Goal: Find specific page/section: Find specific page/section

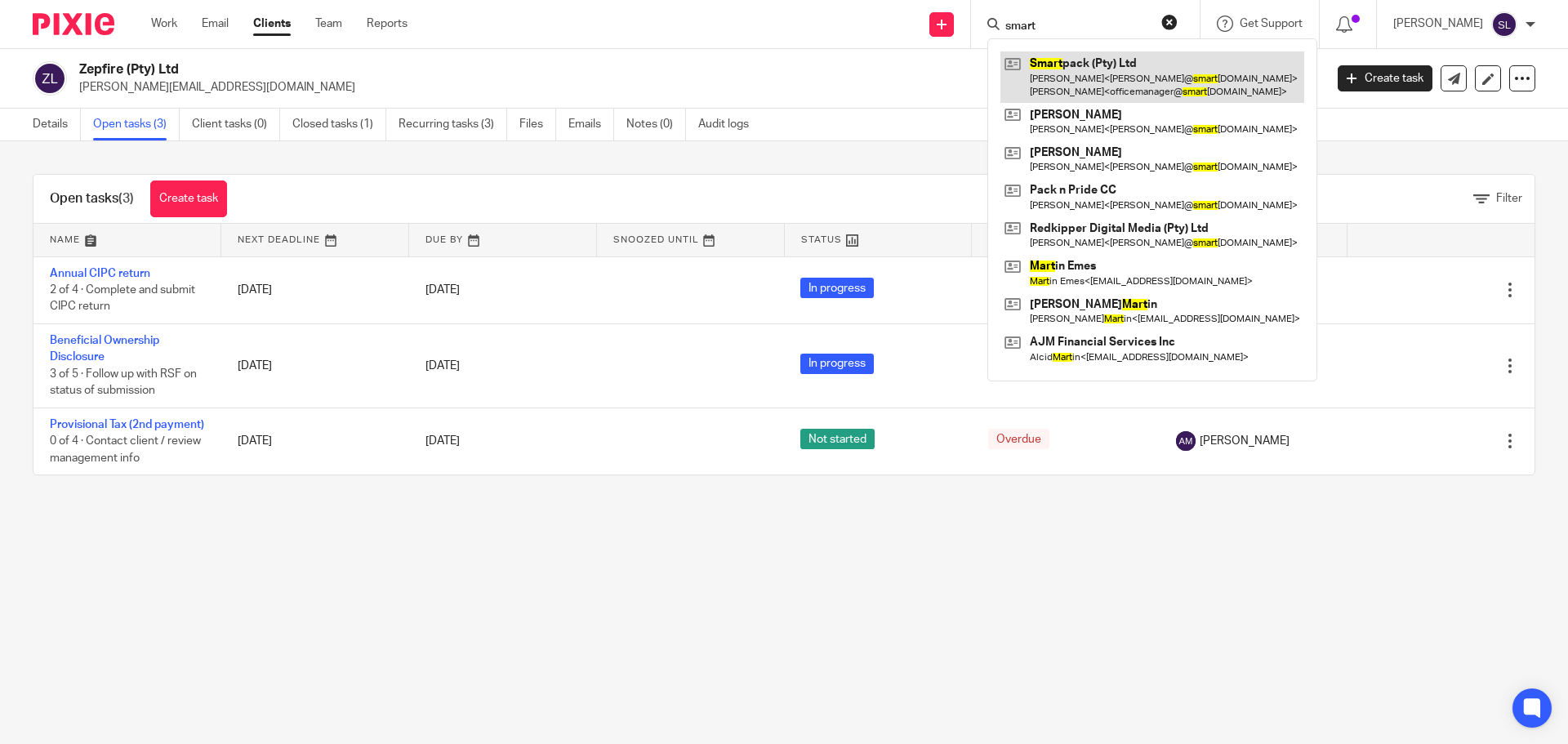
type input "smart"
click at [1057, 83] on link at bounding box center [1152, 77] width 304 height 51
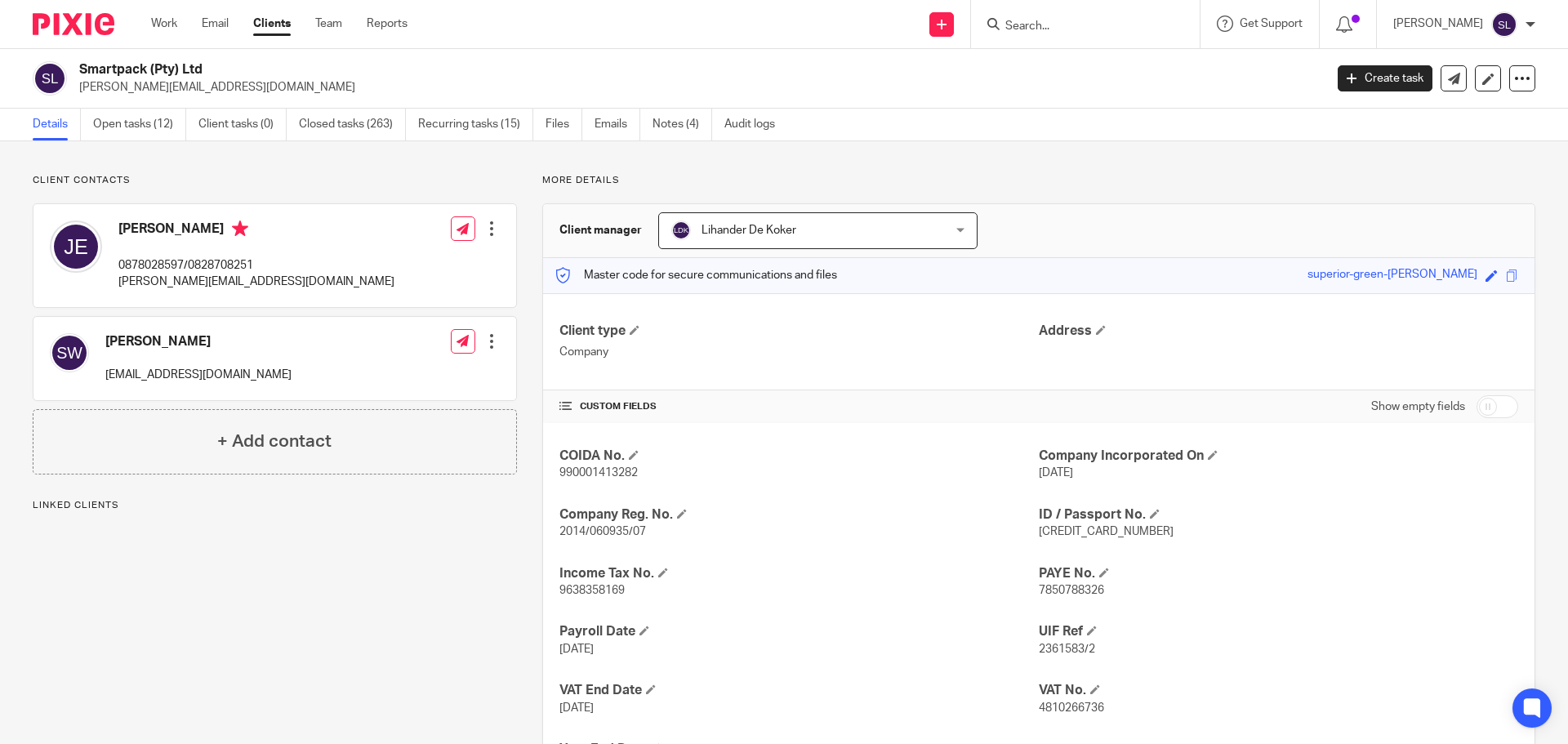
click at [162, 282] on p "[PERSON_NAME][EMAIL_ADDRESS][DOMAIN_NAME]" at bounding box center [256, 281] width 276 height 16
click at [162, 282] on p "julia@smartpack.co.za" at bounding box center [256, 281] width 276 height 16
copy div "julia@smartpack.co.za"
click at [110, 67] on h2 "Smartpack (Pty) Ltd" at bounding box center [573, 70] width 987 height 17
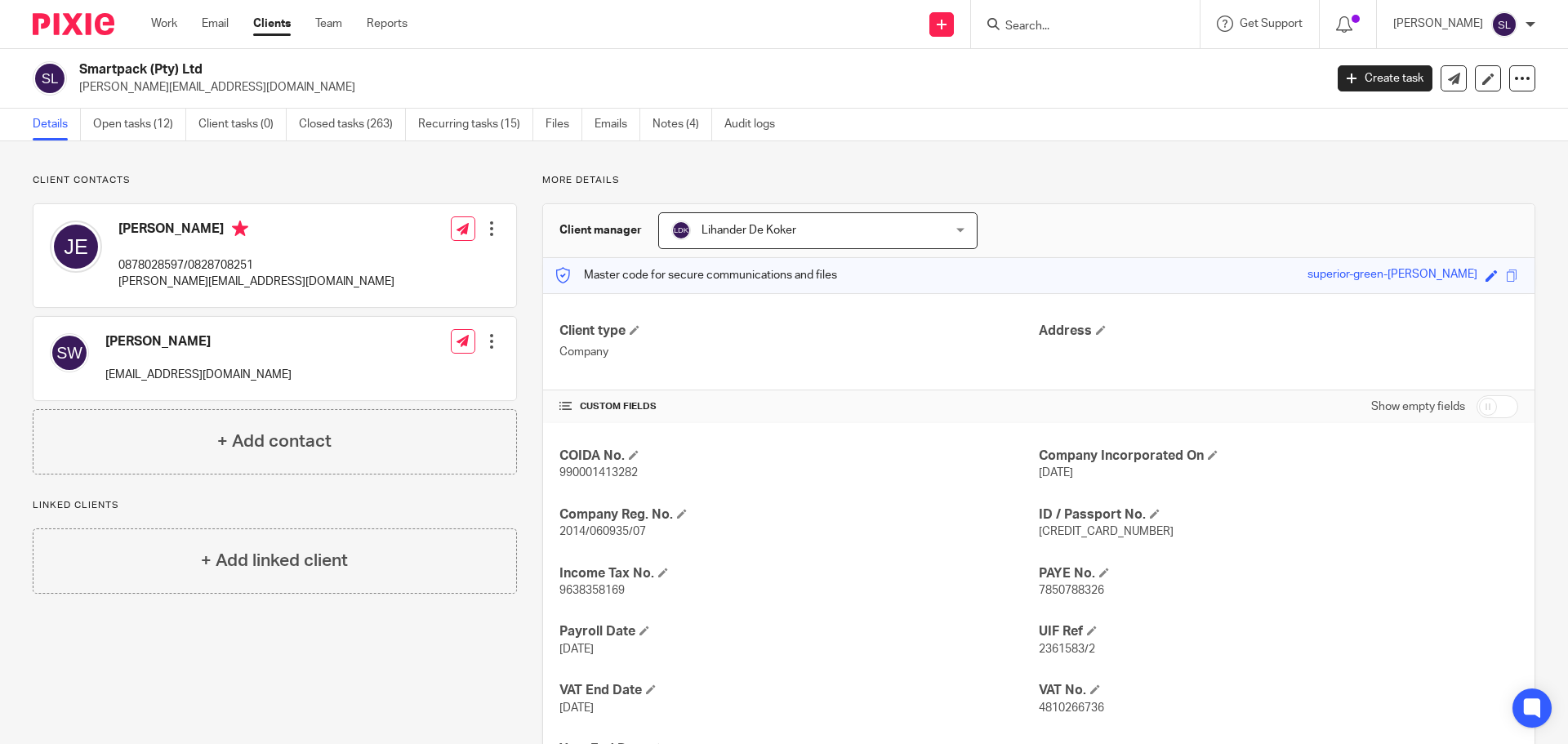
click at [110, 67] on h2 "Smartpack (Pty) Ltd" at bounding box center [573, 70] width 987 height 17
copy div "Smartpack (Pty) Ltd"
click at [1050, 22] on input "Search" at bounding box center [1077, 27] width 147 height 15
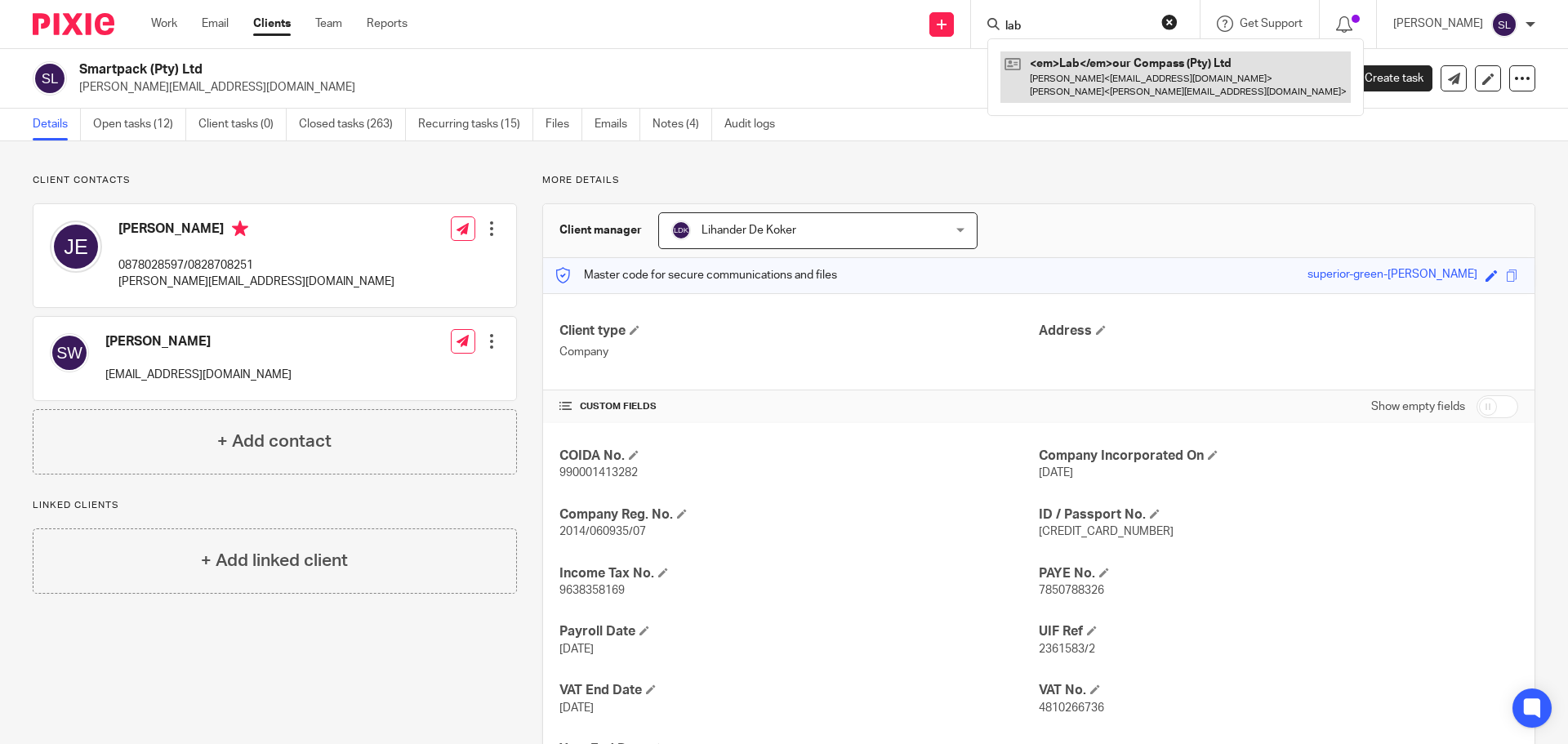
type input "lab"
click at [1054, 81] on link at bounding box center [1175, 77] width 350 height 51
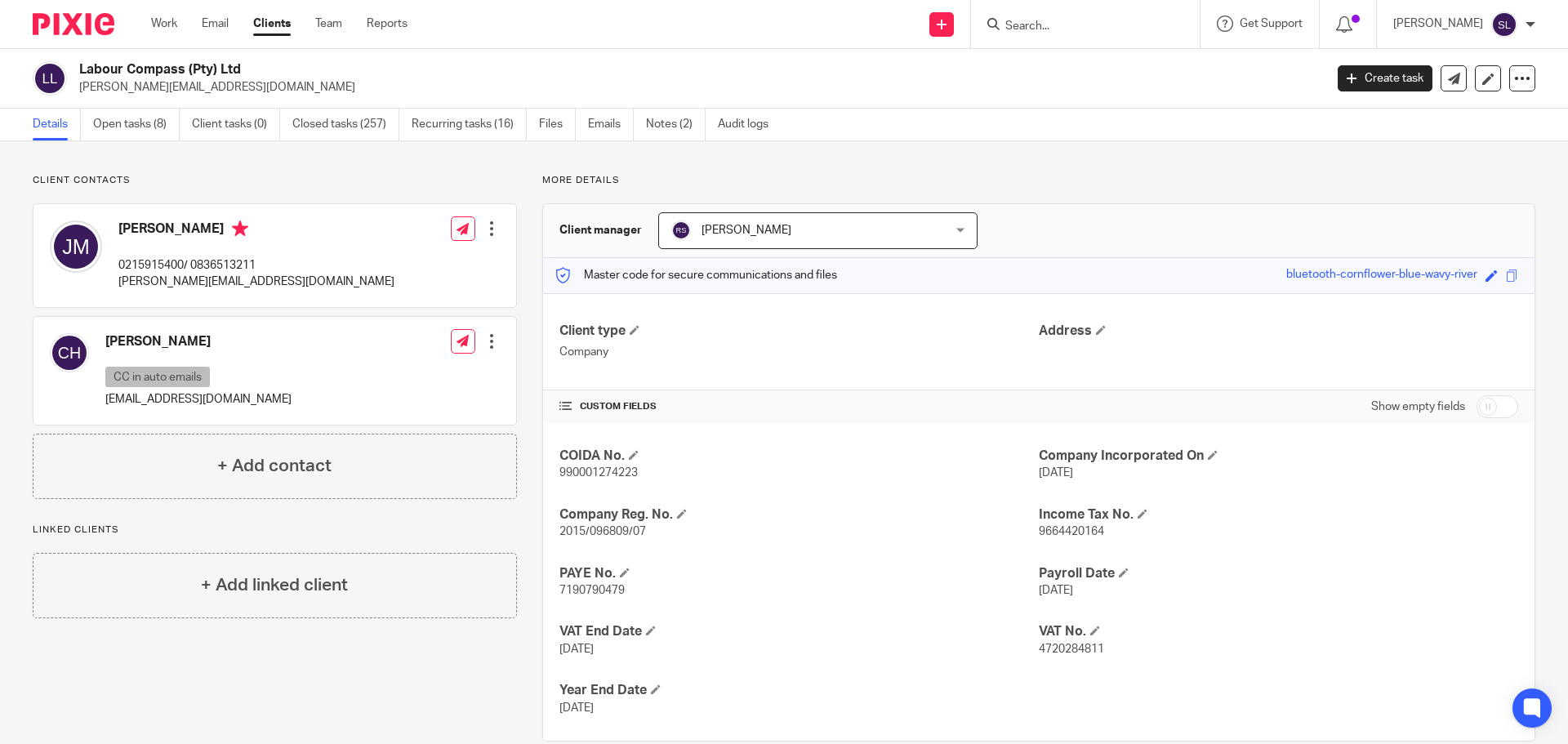
click at [160, 282] on p "[PERSON_NAME][EMAIL_ADDRESS][DOMAIN_NAME]" at bounding box center [256, 281] width 276 height 16
copy div "[PERSON_NAME][EMAIL_ADDRESS][DOMAIN_NAME]"
drag, startPoint x: 78, startPoint y: 68, endPoint x: 246, endPoint y: 72, distance: 168.0
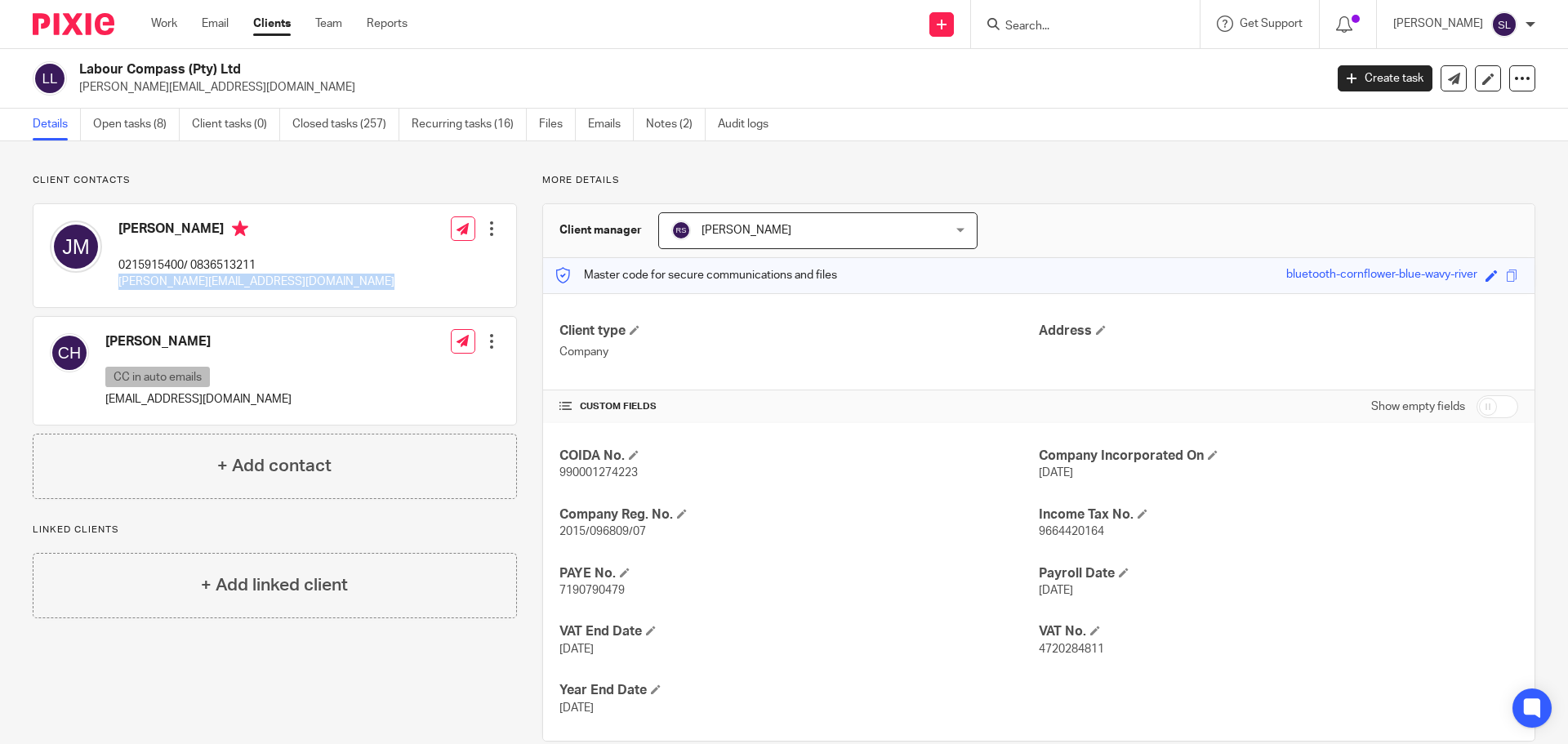
click at [246, 72] on div "Labour Compass (Pty) Ltd jerome@arms.capetown" at bounding box center [673, 78] width 1281 height 34
copy h2 "Labour Compass (Pty) Ltd"
click at [1068, 20] on input "Search" at bounding box center [1077, 27] width 147 height 15
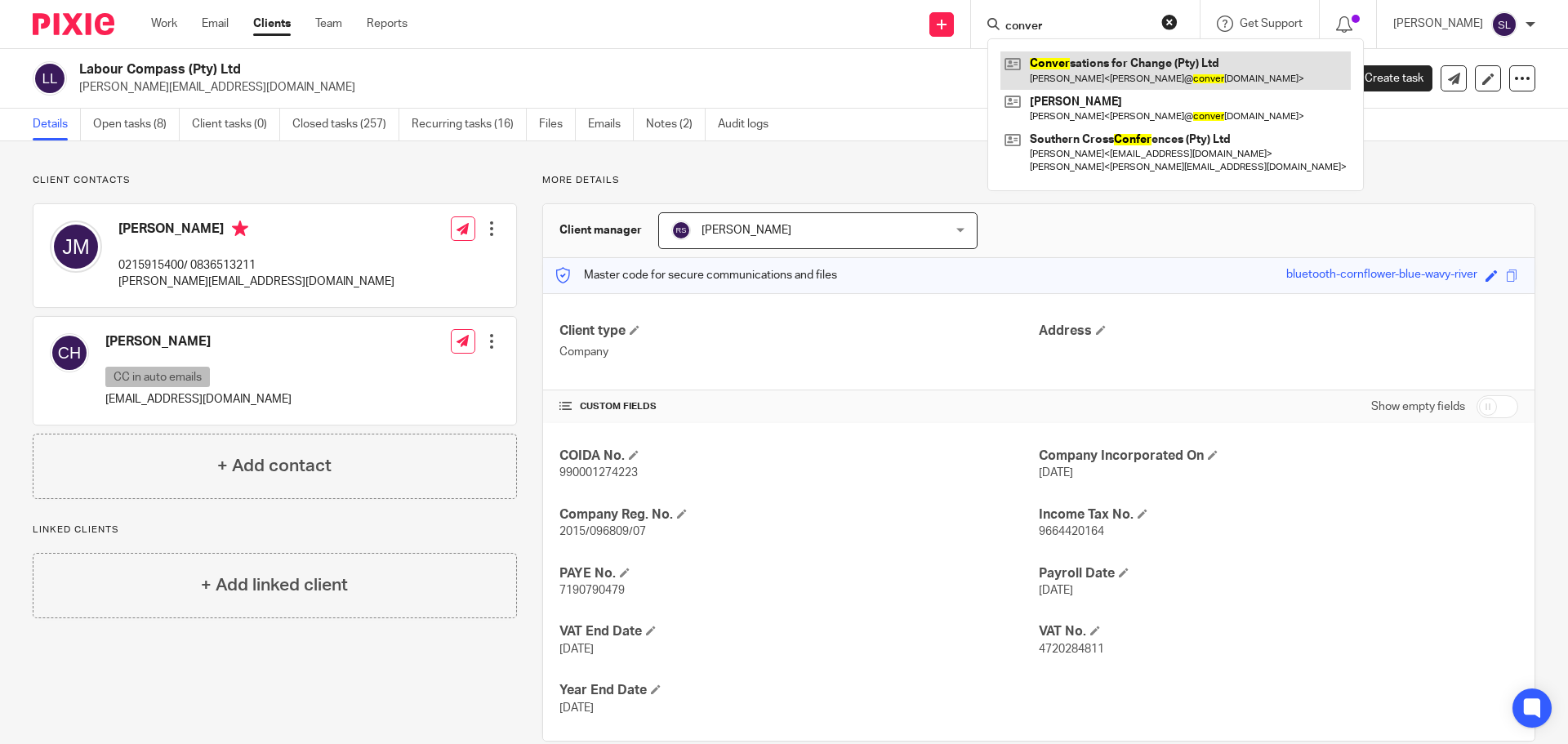
type input "conver"
click at [1091, 81] on link at bounding box center [1175, 71] width 350 height 38
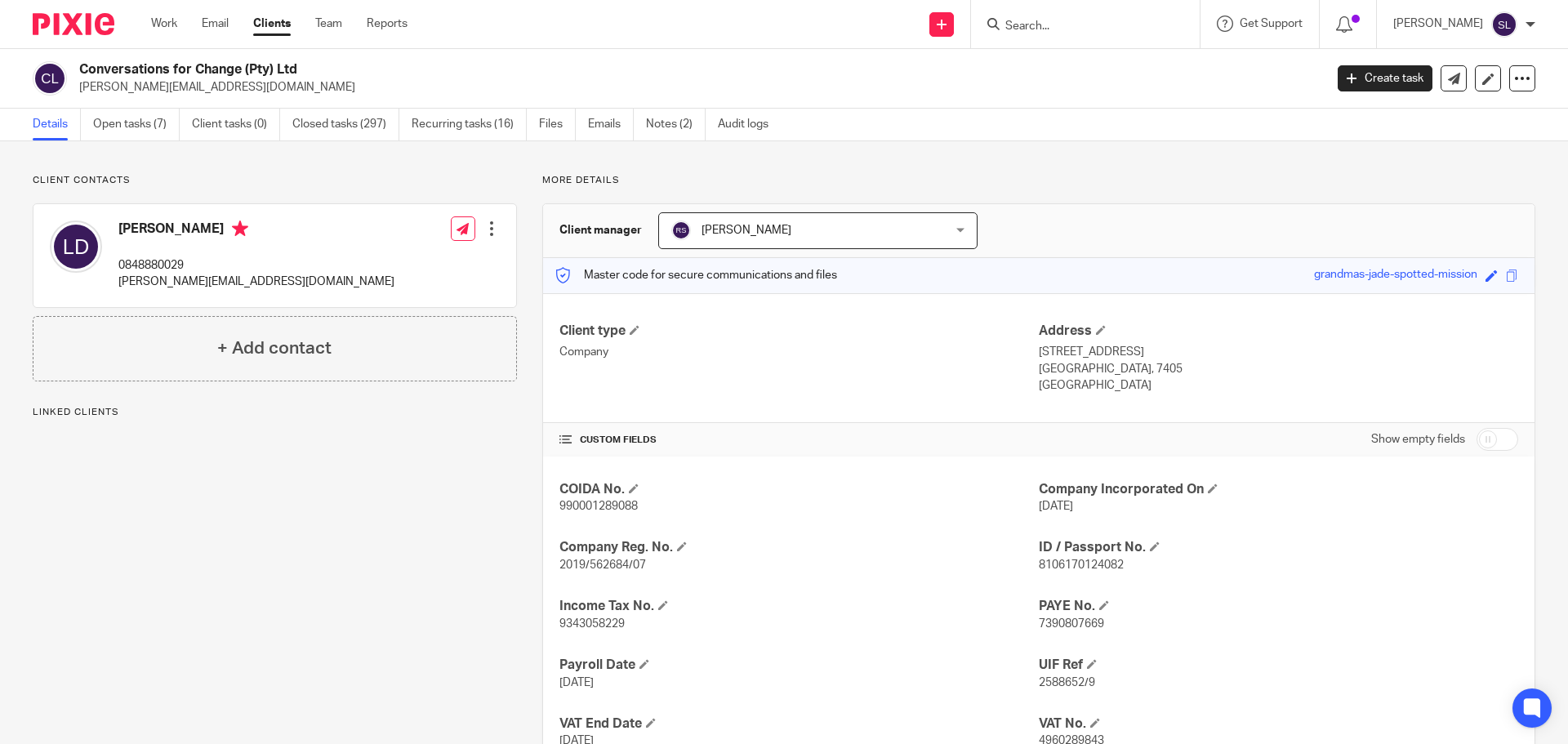
drag, startPoint x: 82, startPoint y: 65, endPoint x: 315, endPoint y: 66, distance: 233.0
click at [315, 66] on h2 "Conversations for Change (Pty) Ltd" at bounding box center [573, 70] width 987 height 17
copy h2 "Conversations for Change (Pty) Ltd"
